Goal: Transaction & Acquisition: Purchase product/service

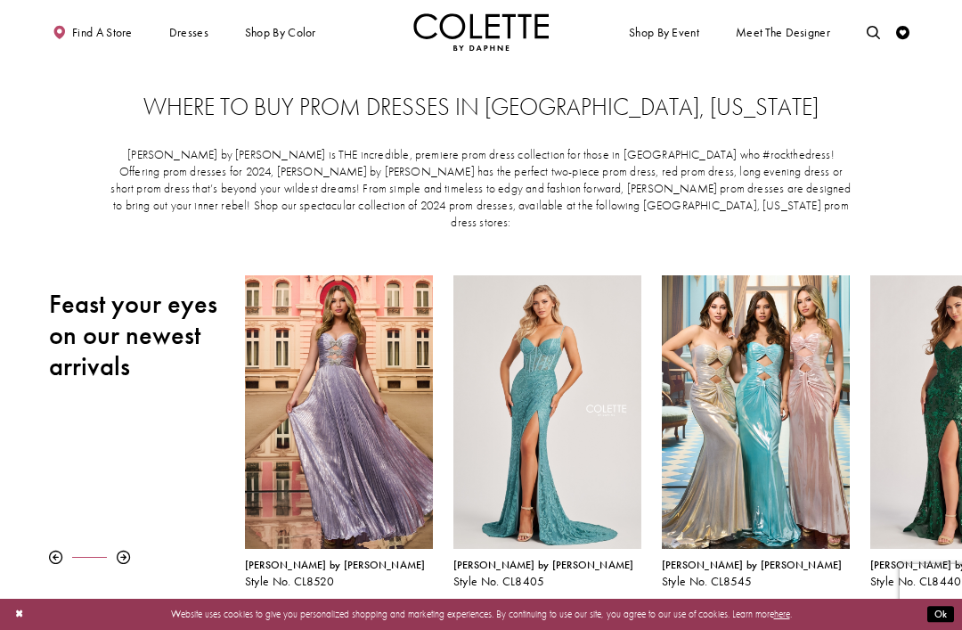
click at [871, 35] on icon "Toggle search" at bounding box center [873, 32] width 13 height 13
click at [812, 35] on input "Search" at bounding box center [803, 33] width 162 height 20
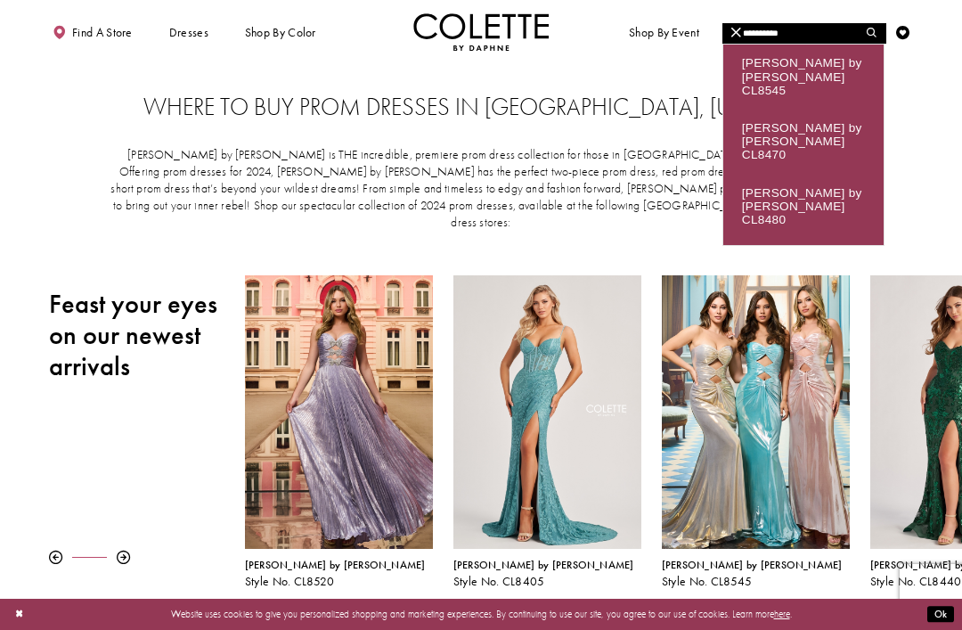
type input "**********"
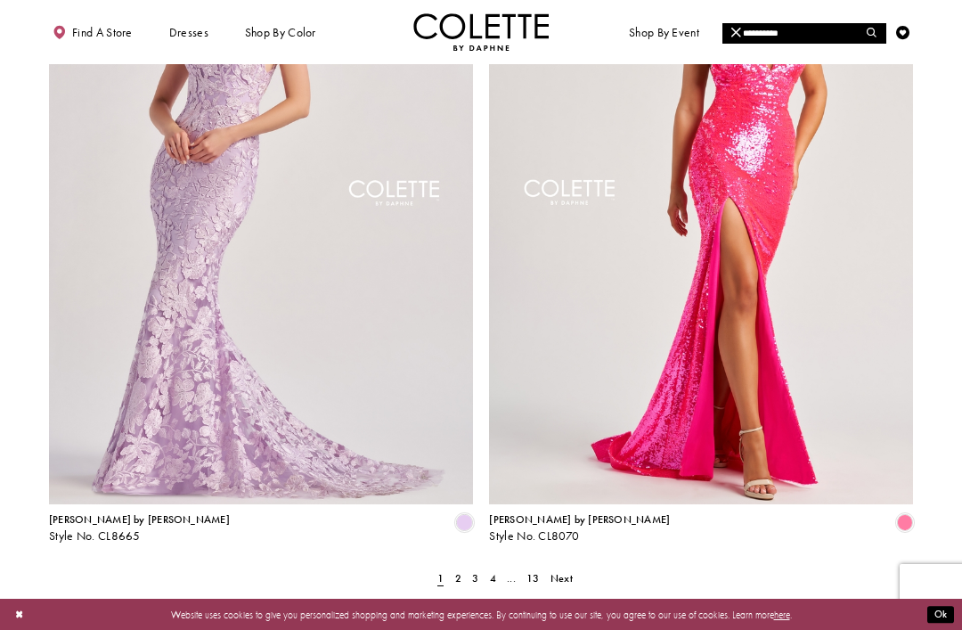
scroll to position [2415, 0]
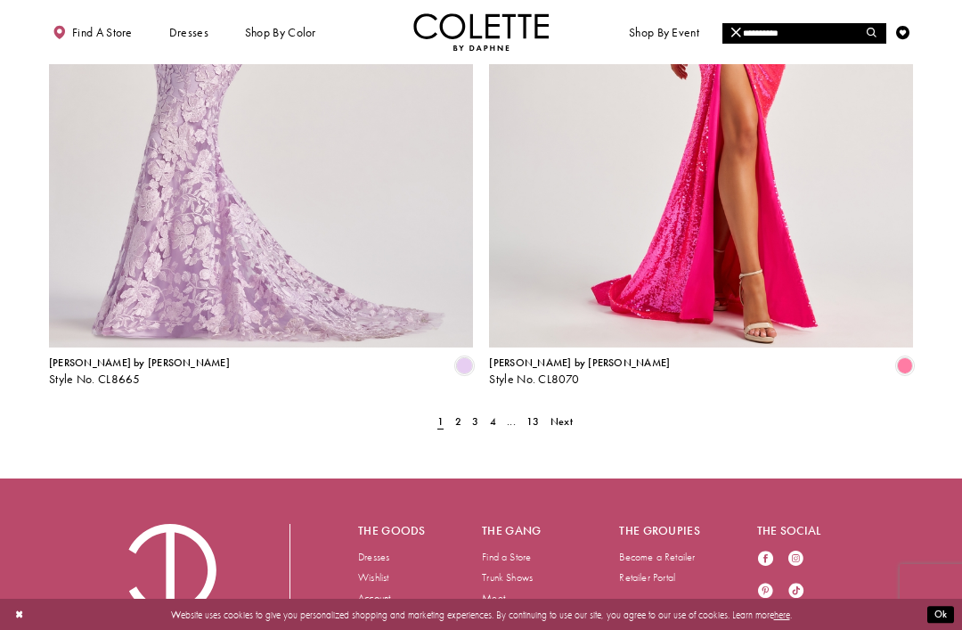
click at [456, 414] on span "2" at bounding box center [458, 421] width 6 height 14
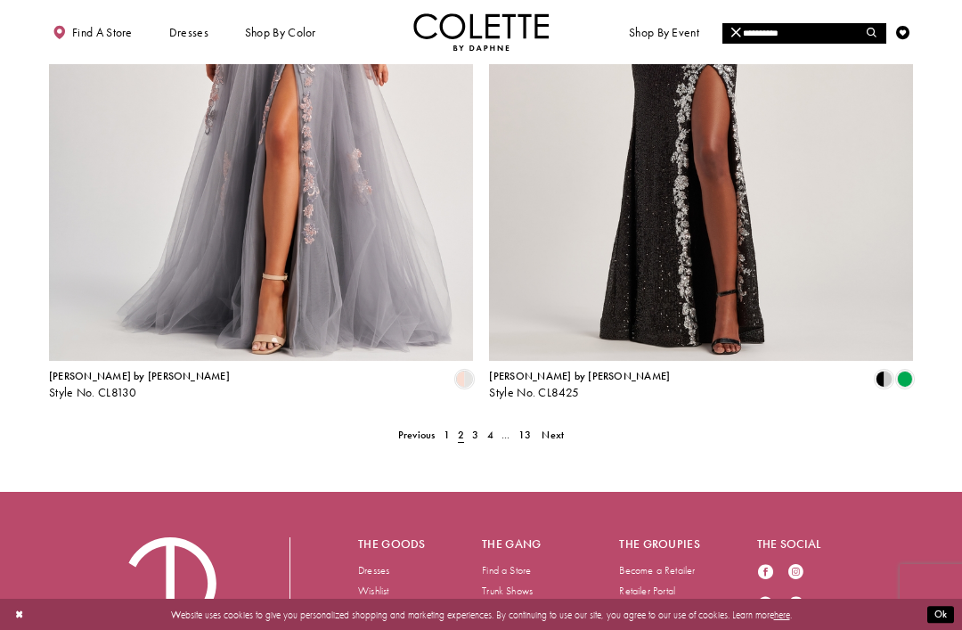
scroll to position [2399, 0]
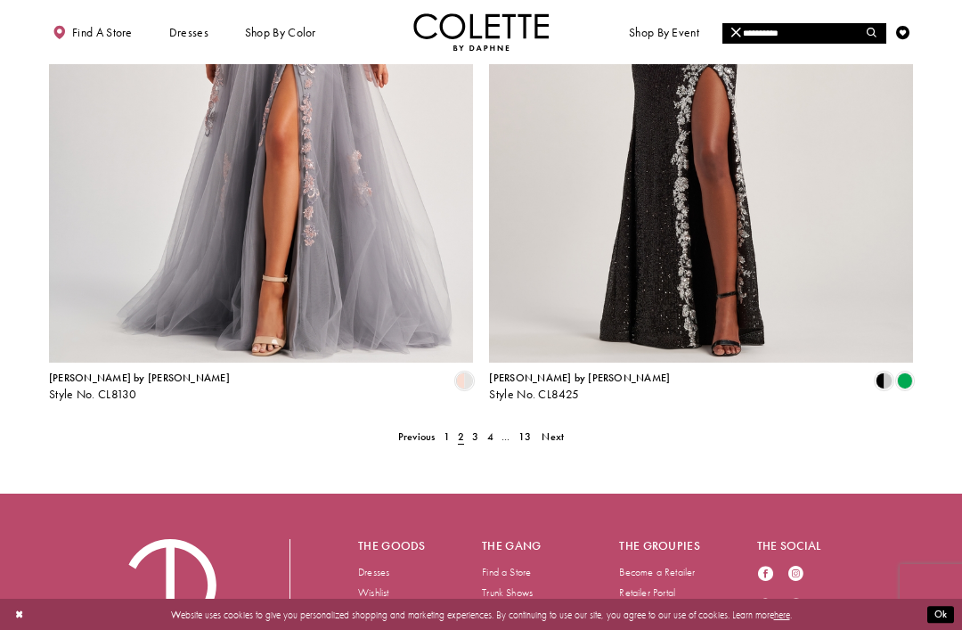
click at [476, 429] on span "3" at bounding box center [475, 436] width 6 height 14
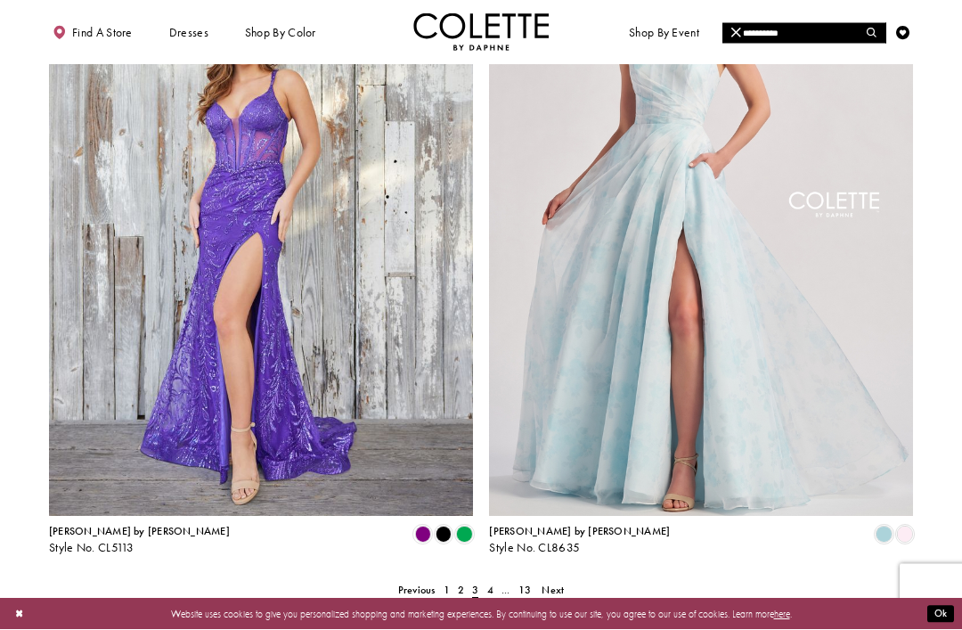
scroll to position [2415, 0]
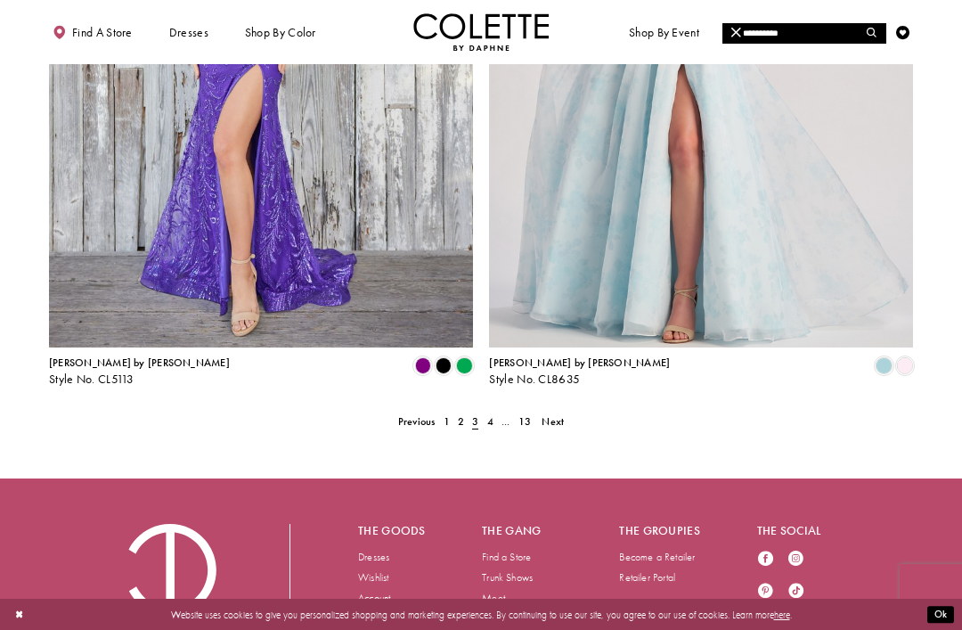
click at [506, 414] on span "..." at bounding box center [506, 421] width 9 height 14
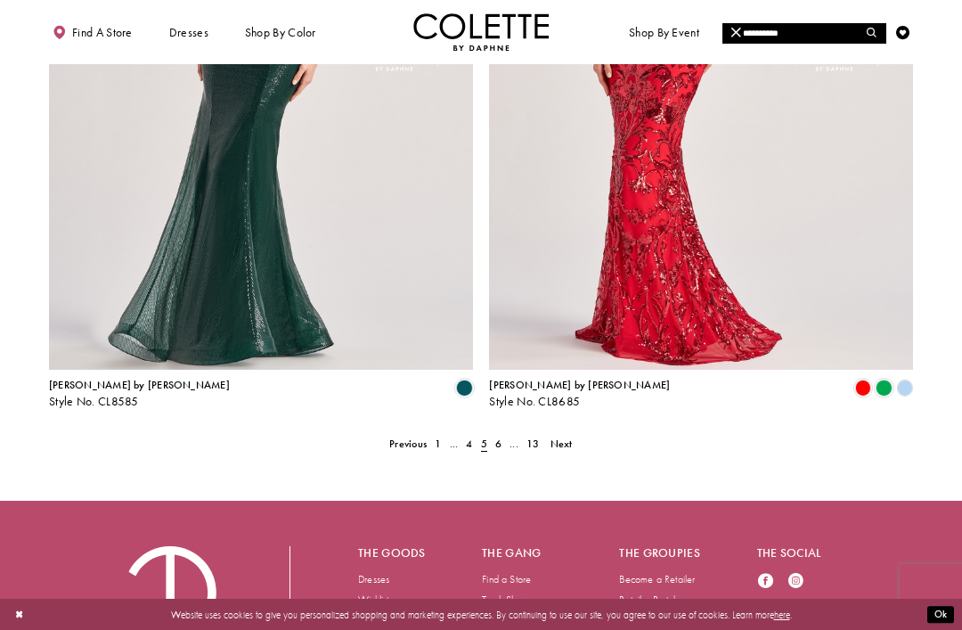
scroll to position [2415, 0]
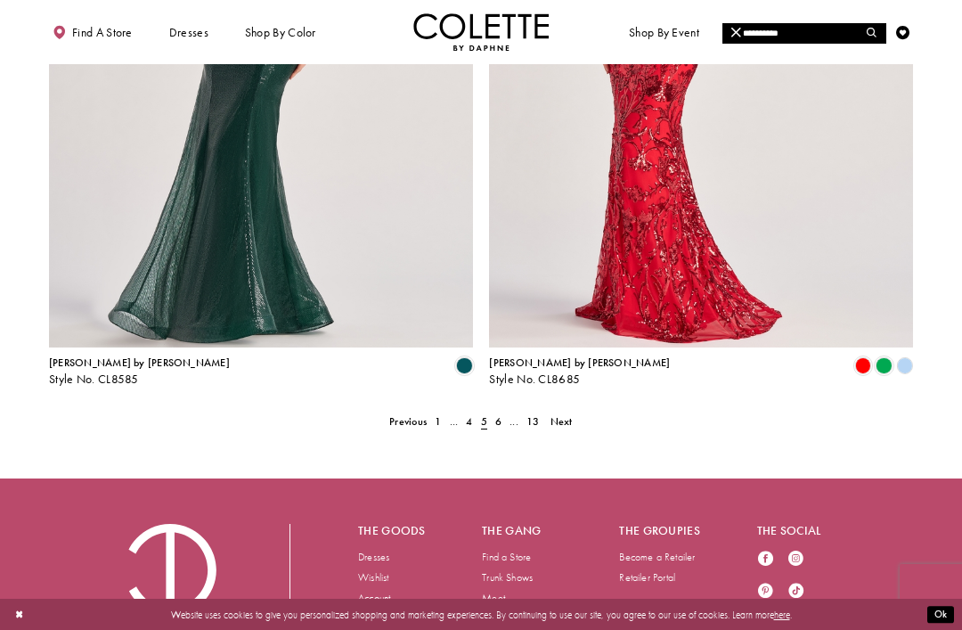
click at [558, 414] on span "Next" at bounding box center [562, 421] width 22 height 14
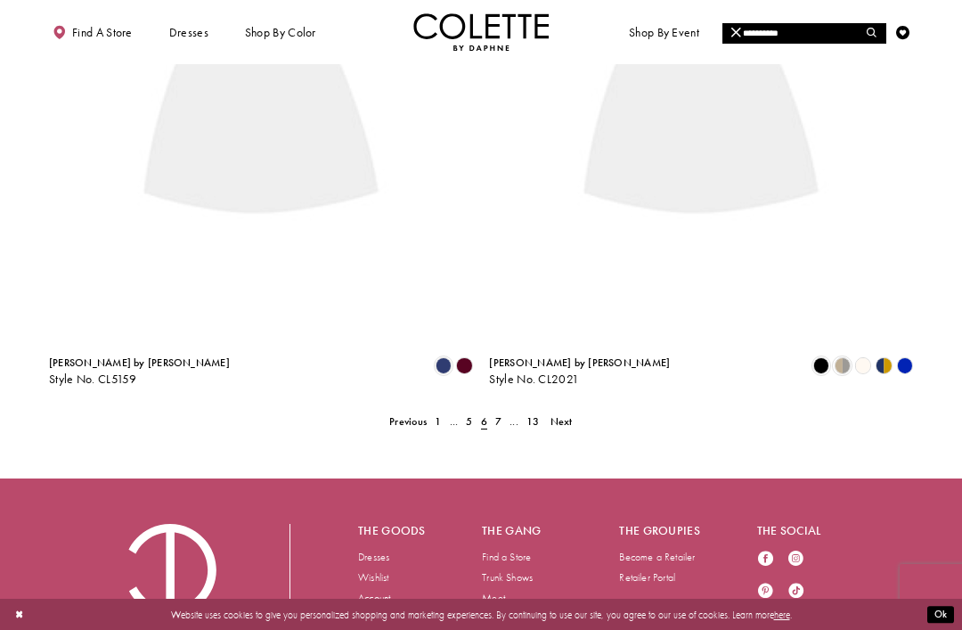
scroll to position [90, 0]
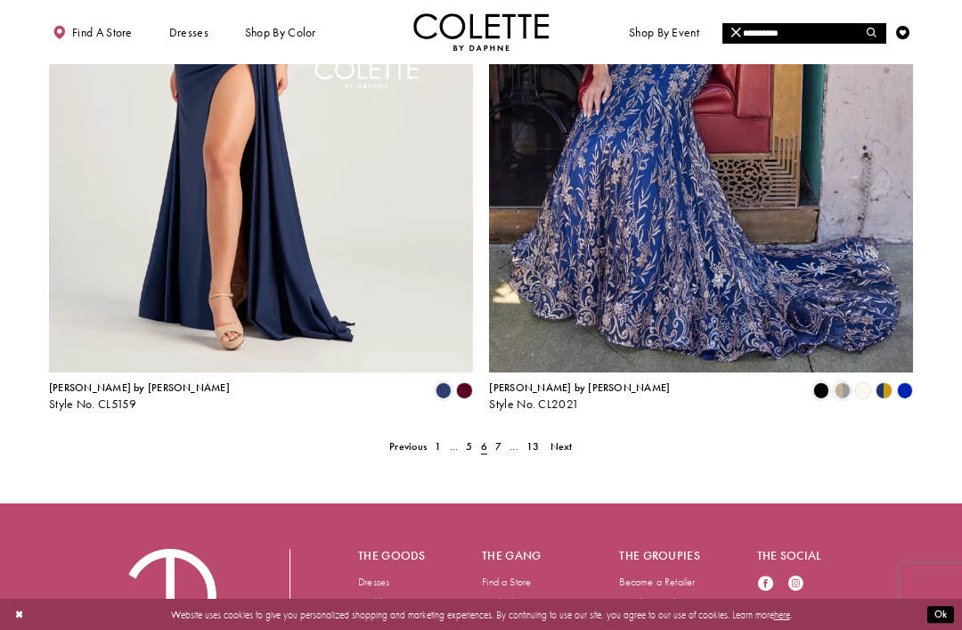
click at [574, 437] on link "Next" at bounding box center [561, 447] width 30 height 20
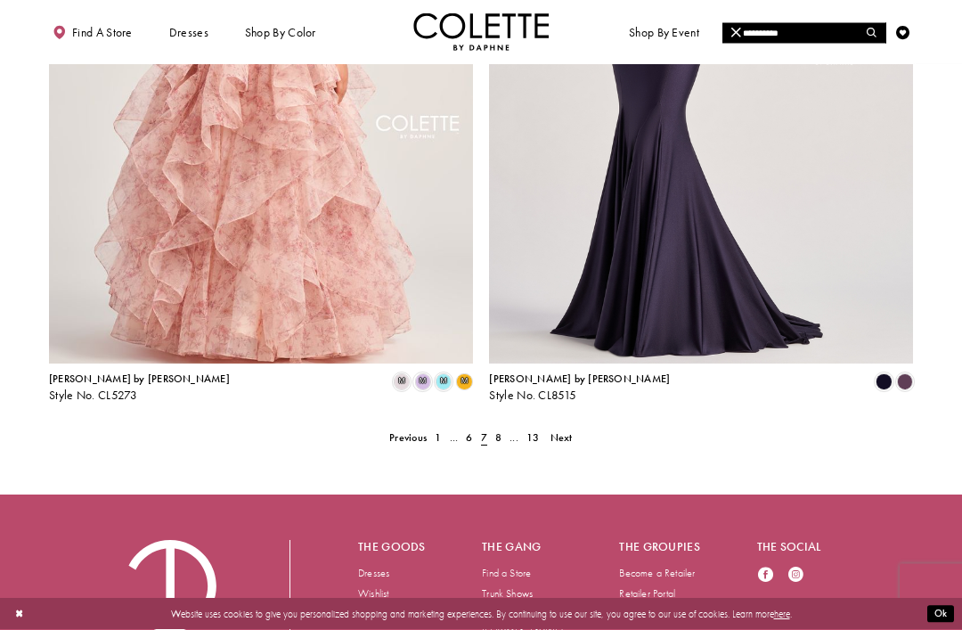
scroll to position [2410, 0]
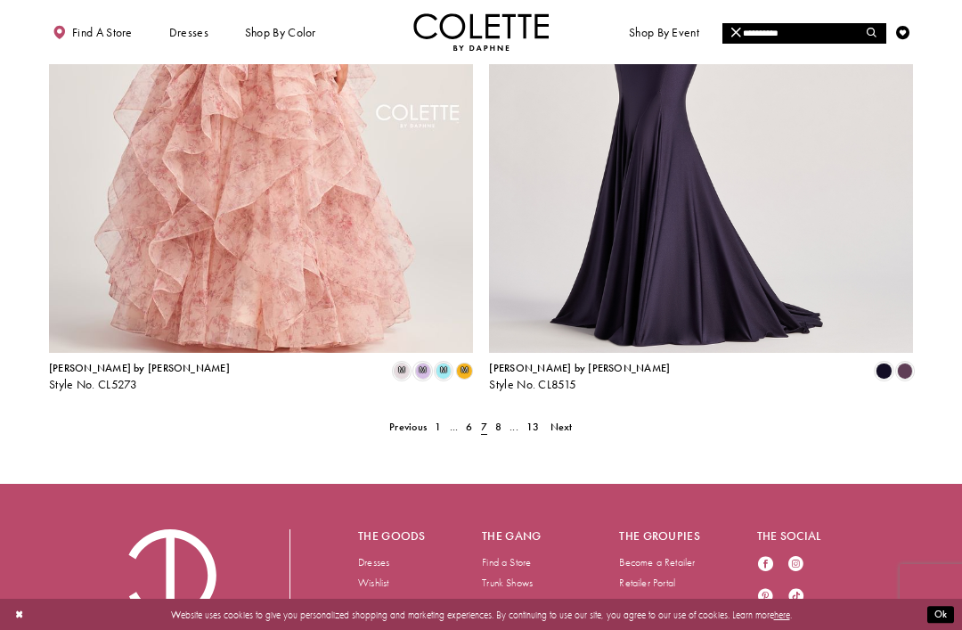
click at [573, 418] on link "Next" at bounding box center [561, 428] width 30 height 20
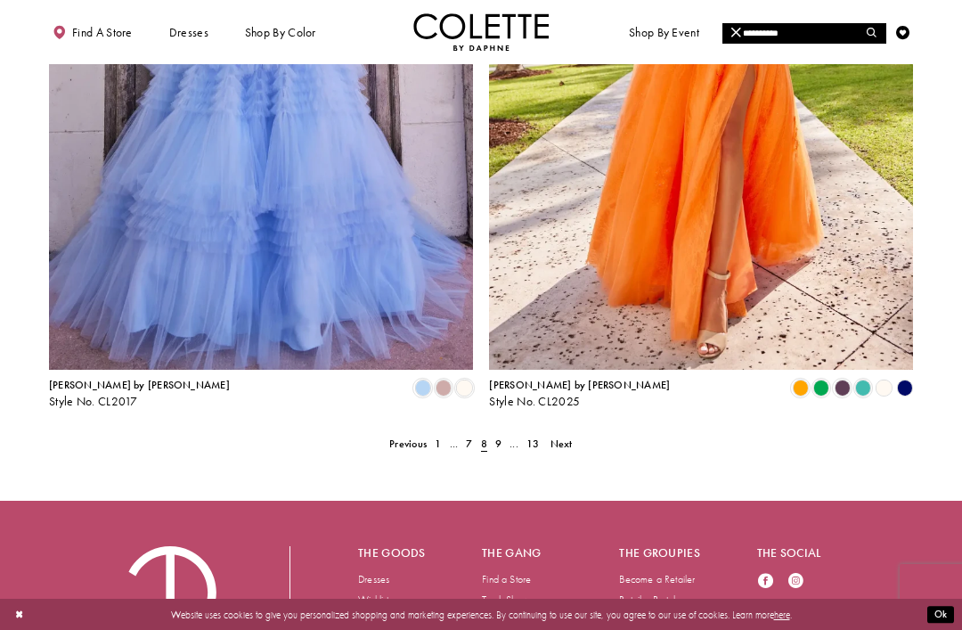
scroll to position [2415, 0]
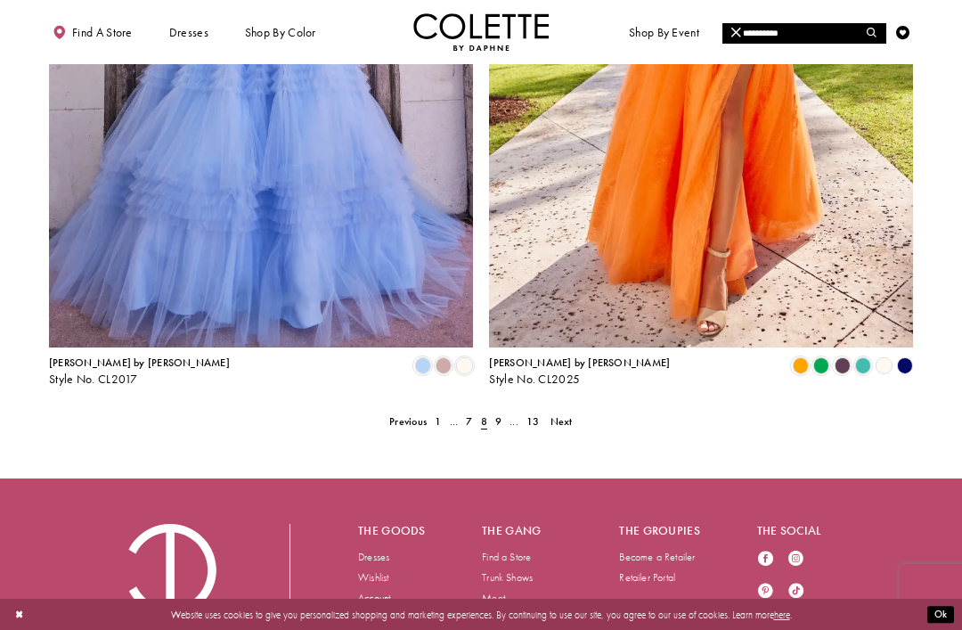
click at [559, 414] on span "Next" at bounding box center [562, 421] width 22 height 14
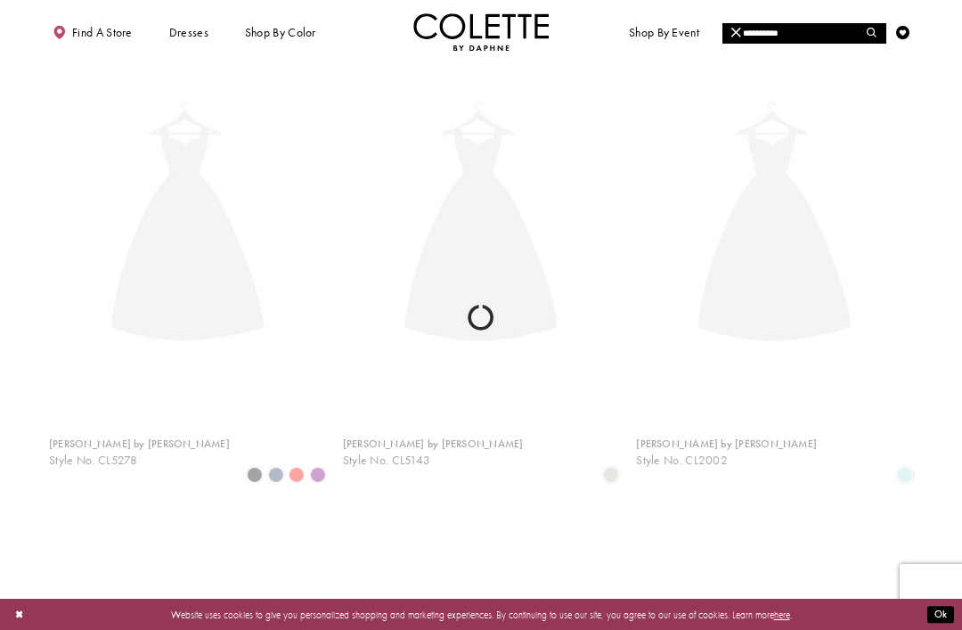
scroll to position [90, 0]
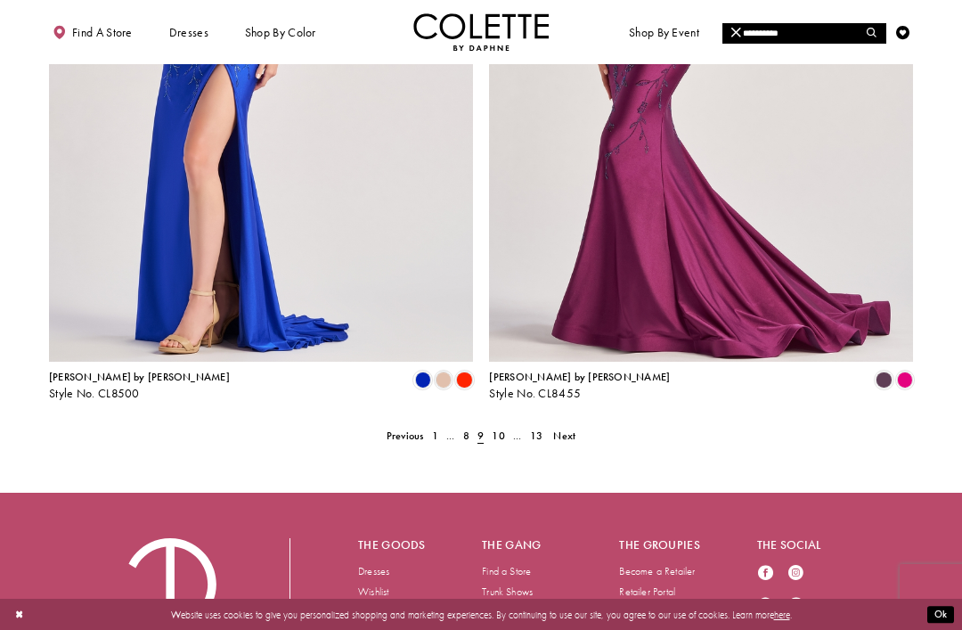
click at [568, 429] on span "Next" at bounding box center [564, 436] width 22 height 14
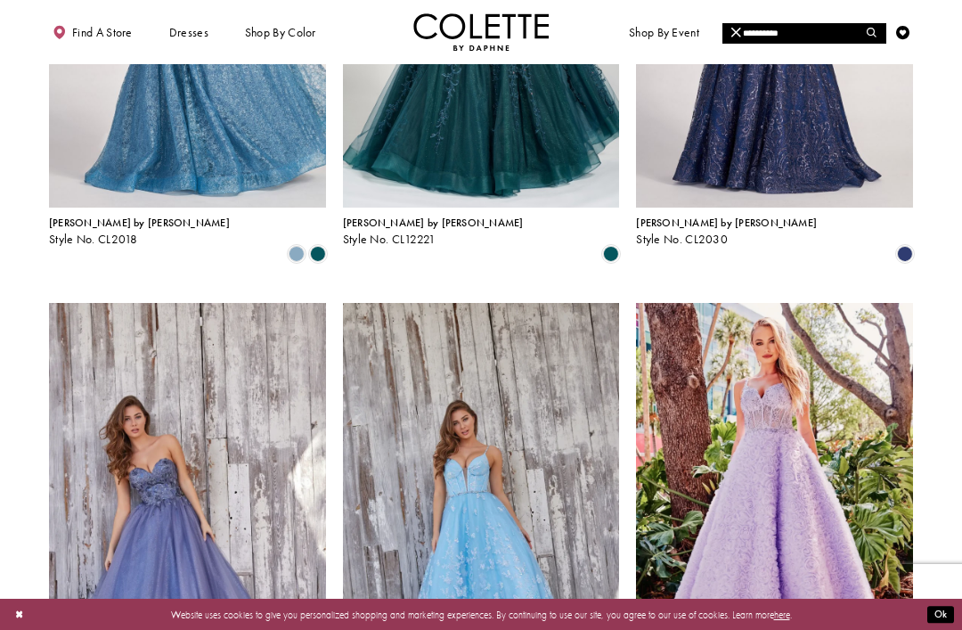
scroll to position [1347, 0]
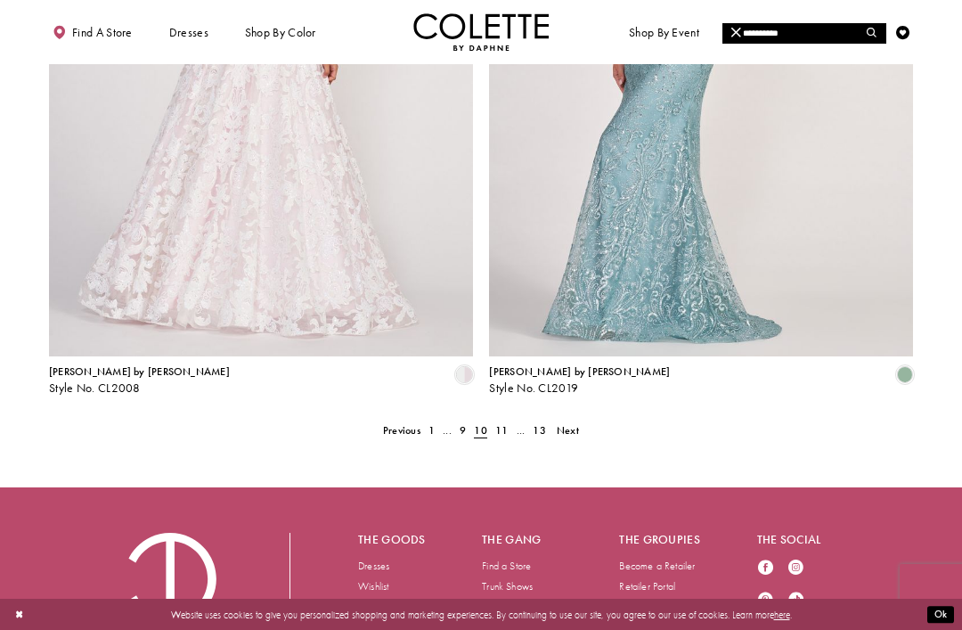
click at [553, 421] on link "Next" at bounding box center [567, 431] width 30 height 20
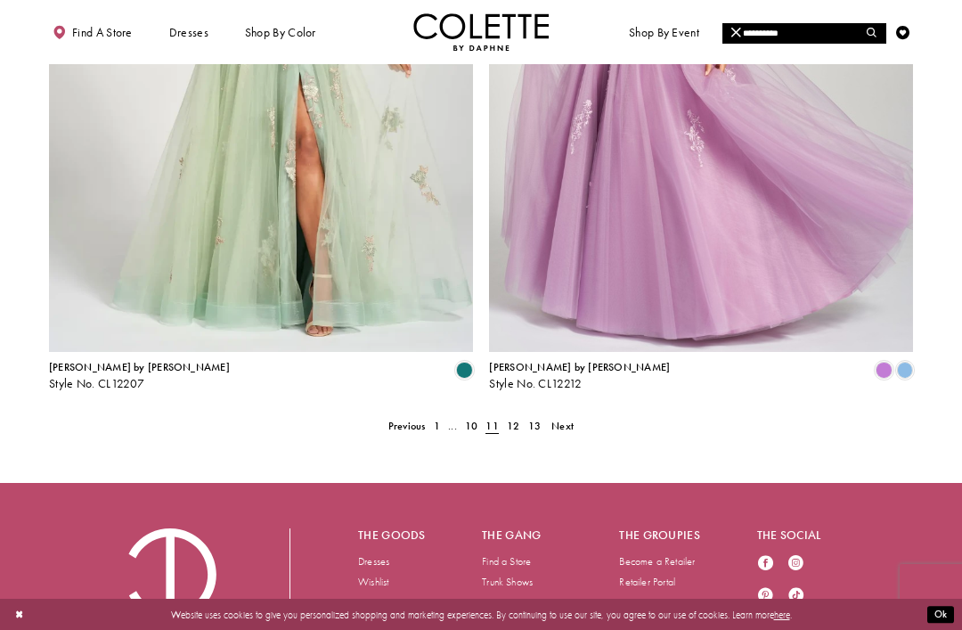
scroll to position [2415, 0]
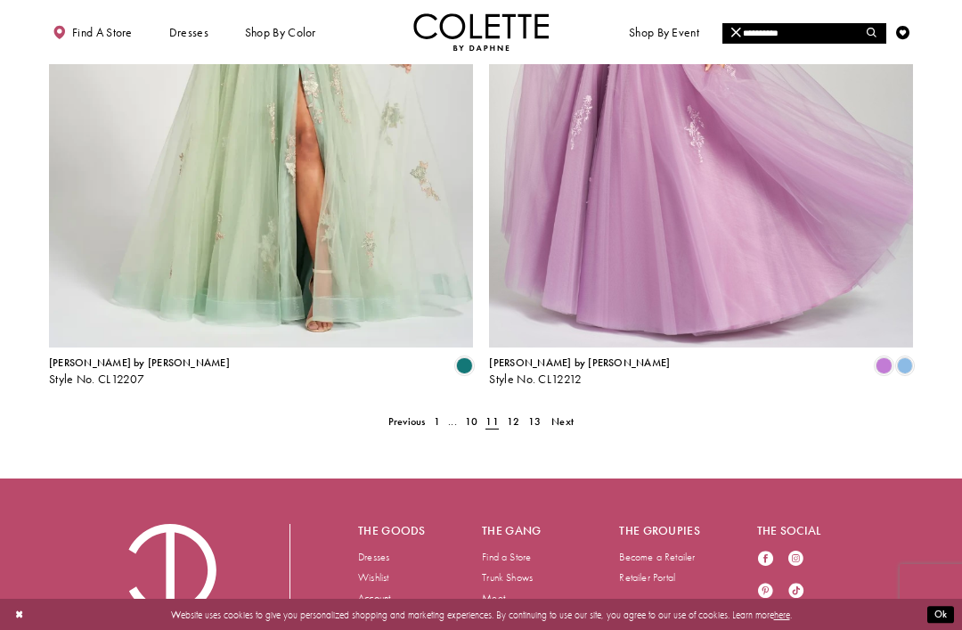
click at [566, 414] on span "Next" at bounding box center [562, 421] width 22 height 14
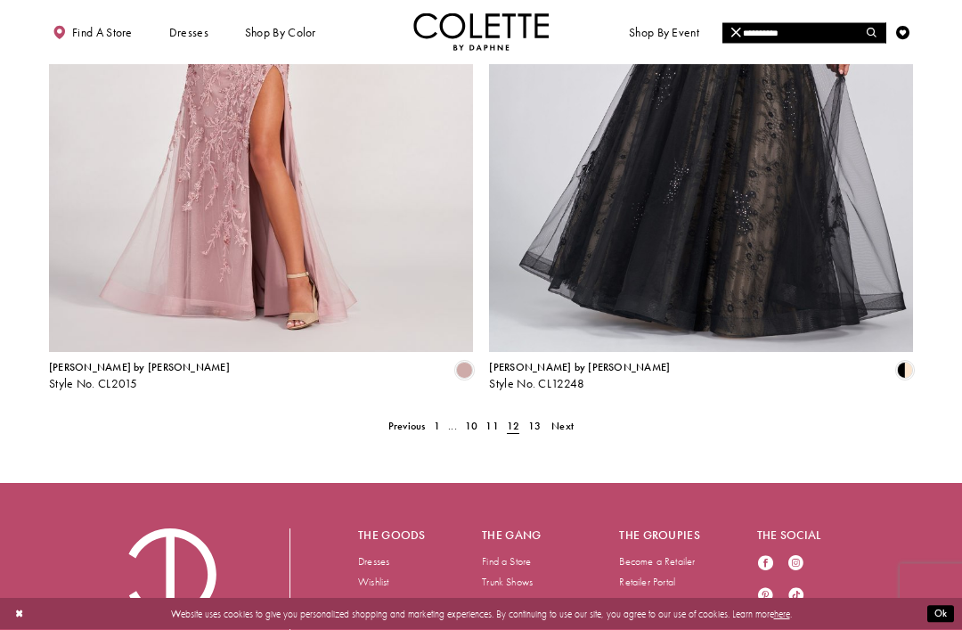
scroll to position [2400, 0]
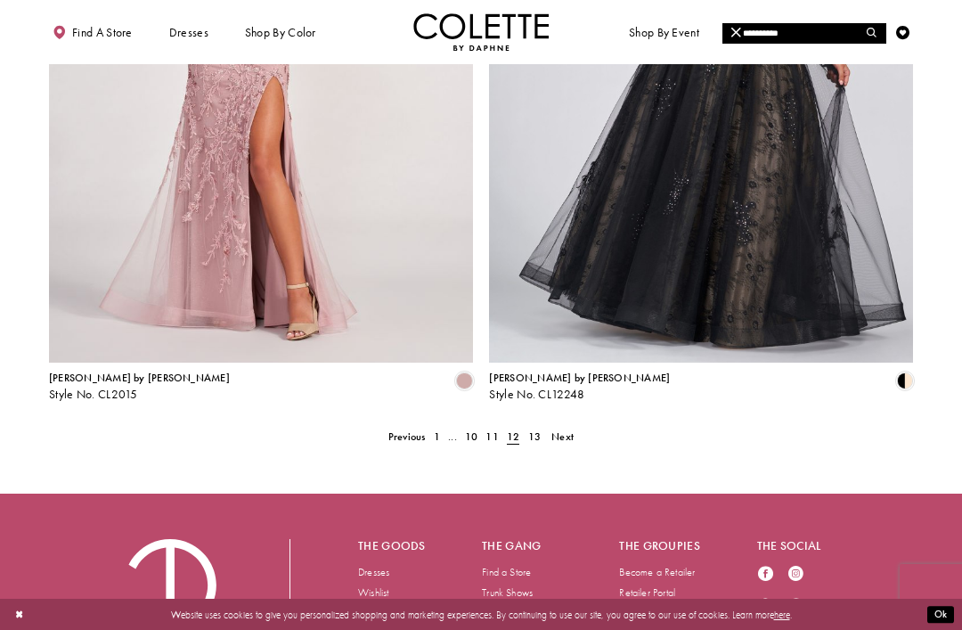
click at [562, 429] on span "Next" at bounding box center [562, 436] width 22 height 14
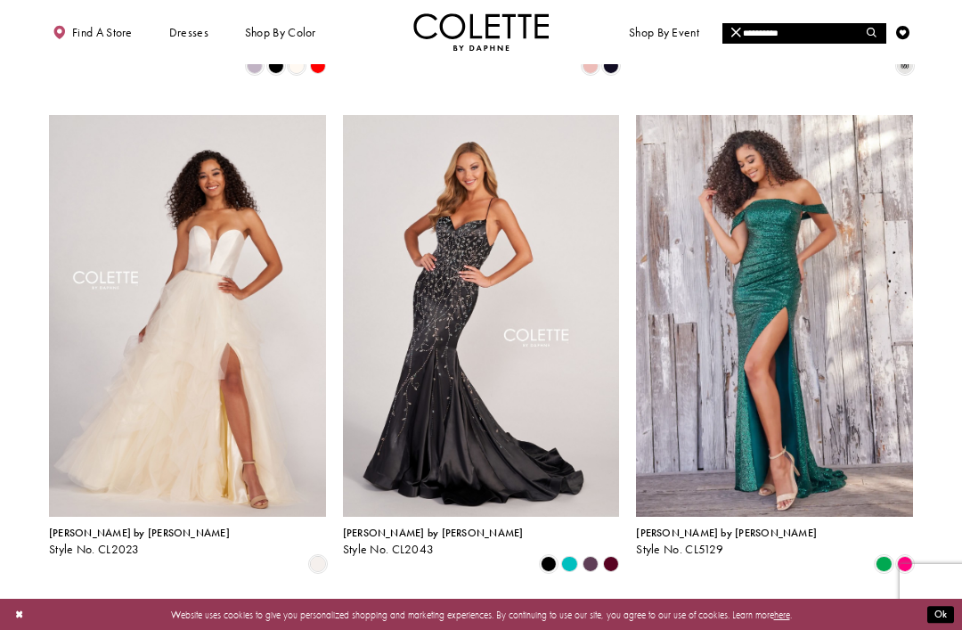
scroll to position [1533, 0]
